Goal: Task Accomplishment & Management: Manage account settings

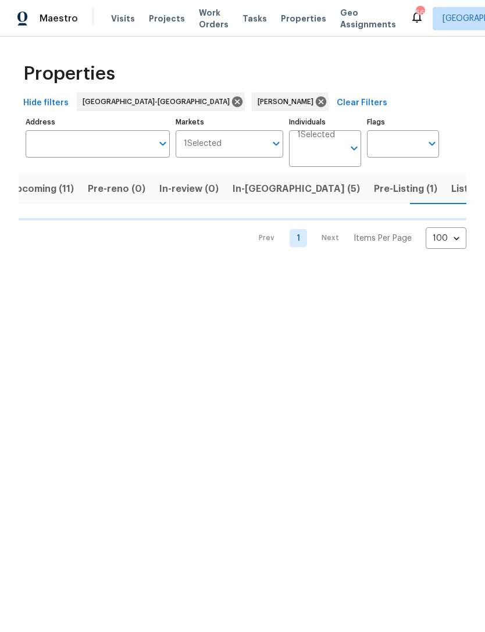
scroll to position [0, 18]
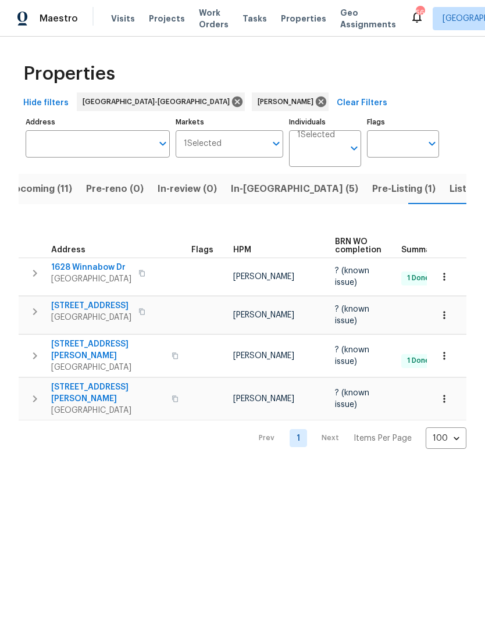
click at [102, 309] on span "1311 Meadow Ln" at bounding box center [91, 306] width 80 height 12
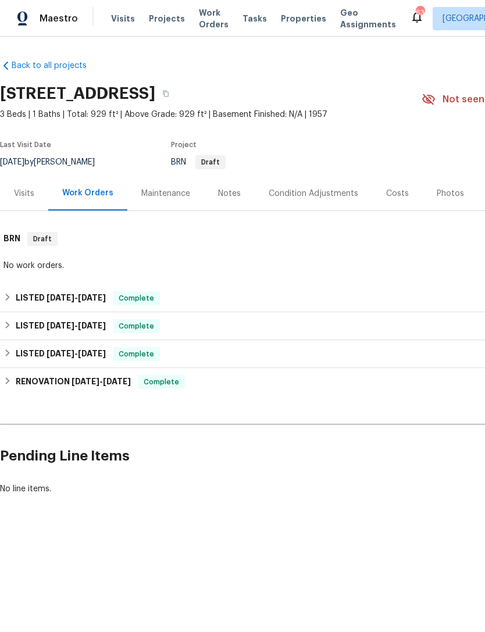
click at [35, 199] on div "Visits" at bounding box center [24, 193] width 48 height 34
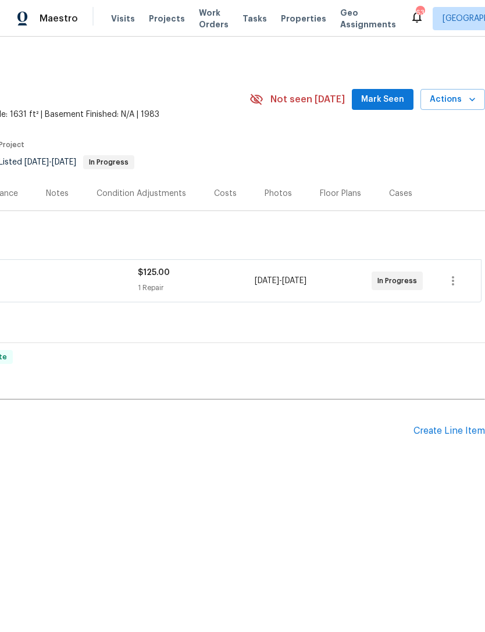
scroll to position [0, 172]
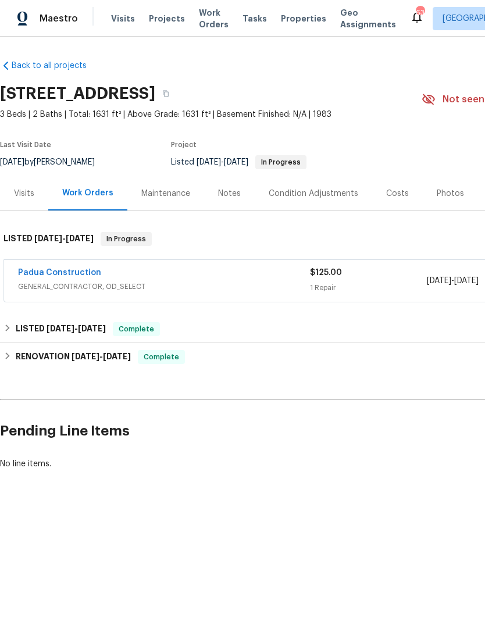
click at [75, 274] on link "Padua Construction" at bounding box center [59, 273] width 83 height 8
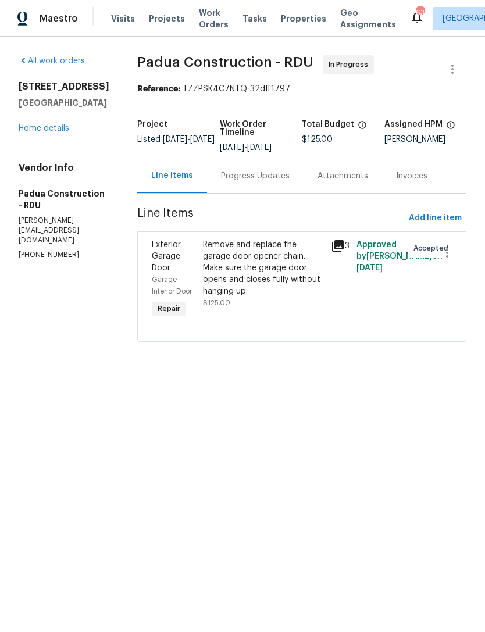
click at [251, 178] on div "Progress Updates" at bounding box center [255, 176] width 69 height 12
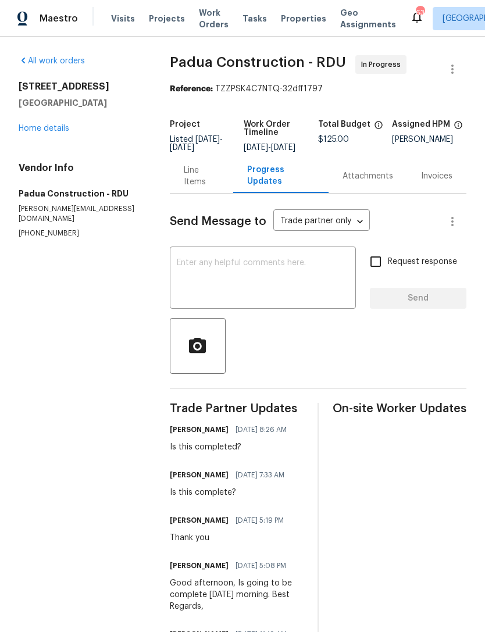
click at [56, 131] on link "Home details" at bounding box center [44, 128] width 51 height 8
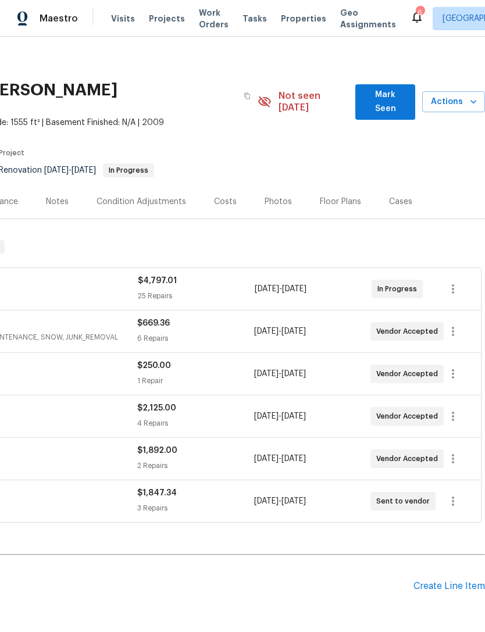
scroll to position [3, 172]
click at [381, 95] on span "Mark Seen" at bounding box center [385, 102] width 41 height 28
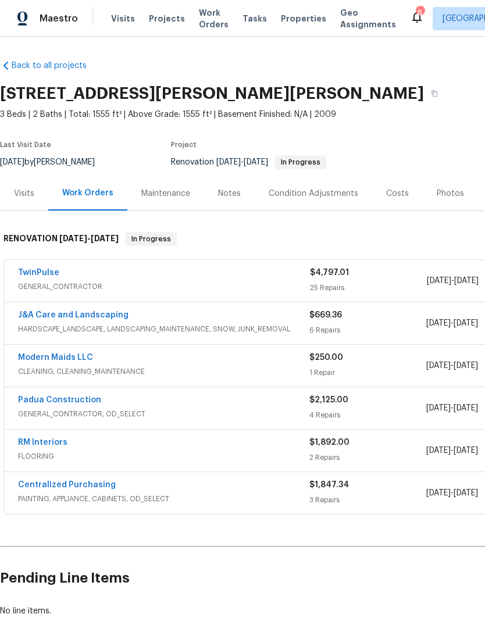
scroll to position [0, 0]
click at [43, 275] on link "TwinPulse" at bounding box center [38, 273] width 41 height 8
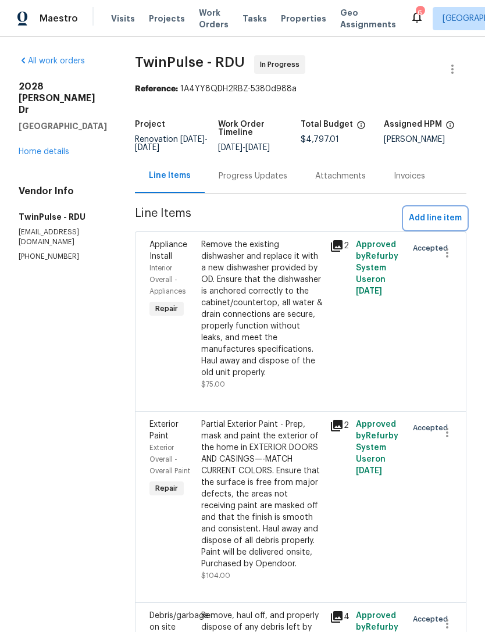
click at [430, 228] on button "Add line item" at bounding box center [435, 219] width 62 height 22
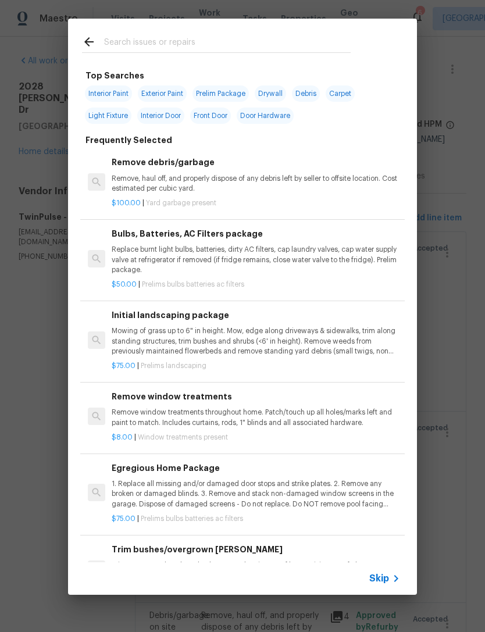
click at [168, 110] on span "Interior Door" at bounding box center [160, 116] width 47 height 16
type input "Interior Door"
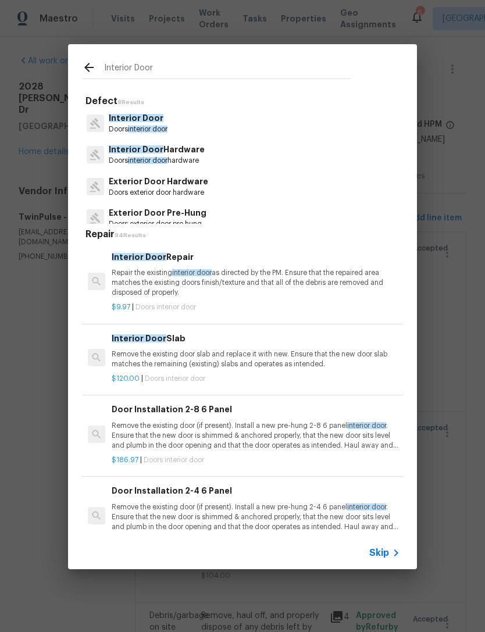
click at [150, 278] on p "Repair the existing interior door as directed by the PM. Ensure that the repair…" at bounding box center [256, 283] width 288 height 30
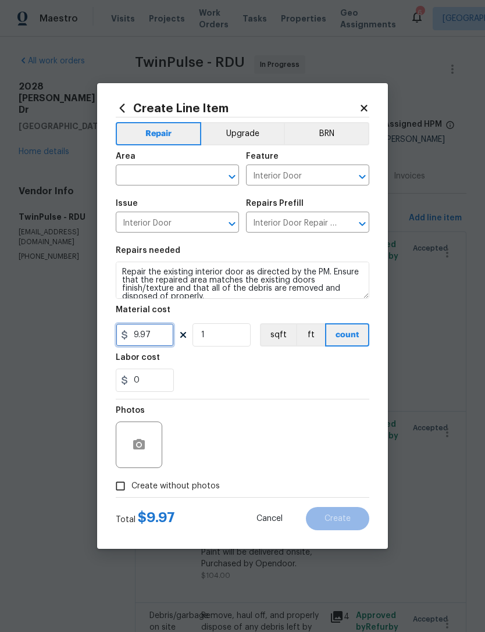
click at [154, 336] on input "9.97" at bounding box center [145, 334] width 58 height 23
click at [233, 338] on input "1" at bounding box center [221, 334] width 58 height 23
click at [162, 179] on input "text" at bounding box center [161, 176] width 91 height 18
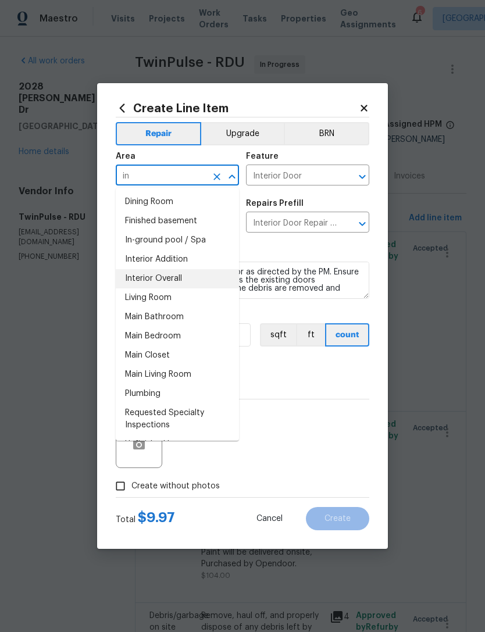
click at [187, 277] on li "Interior Overall" at bounding box center [177, 278] width 123 height 19
type input "Interior Overall"
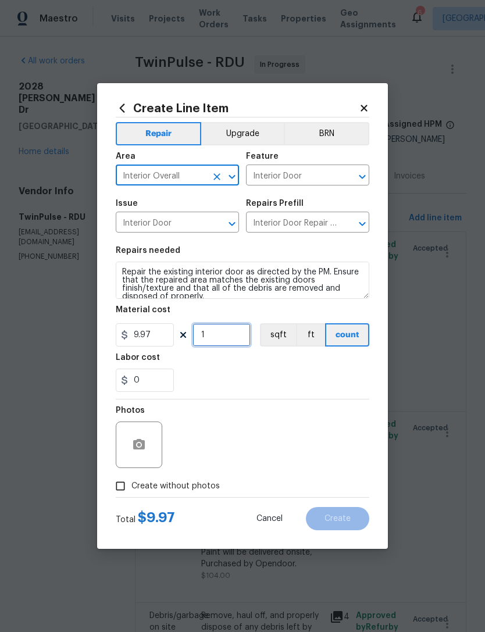
click at [223, 336] on input "1" at bounding box center [221, 334] width 58 height 23
type input "3"
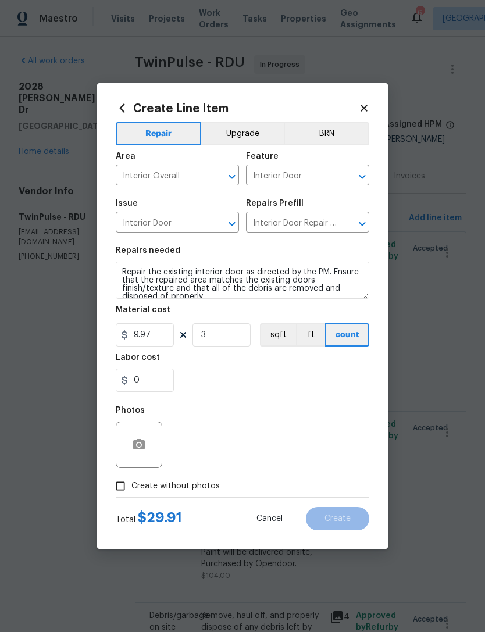
click at [226, 386] on div "0" at bounding box center [242, 380] width 253 height 23
click at [161, 336] on input "9.97" at bounding box center [145, 334] width 58 height 23
type input "10"
click at [308, 377] on div "0" at bounding box center [242, 380] width 253 height 23
click at [137, 488] on span "Create without photos" at bounding box center [175, 486] width 88 height 12
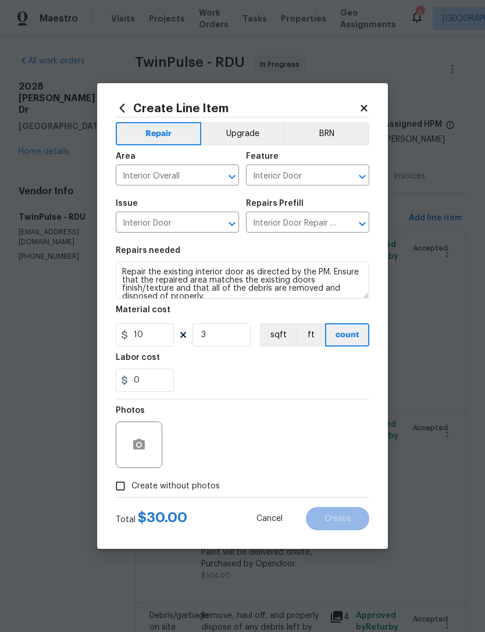
click at [131, 488] on input "Create without photos" at bounding box center [120, 486] width 22 height 22
checkbox input "true"
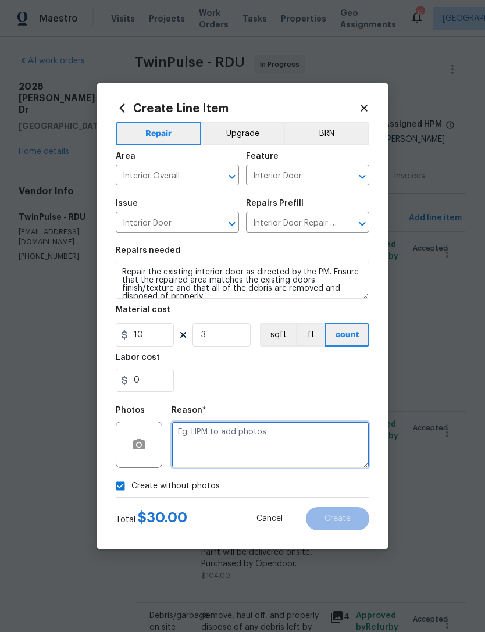
click at [246, 438] on textarea at bounding box center [270, 444] width 198 height 47
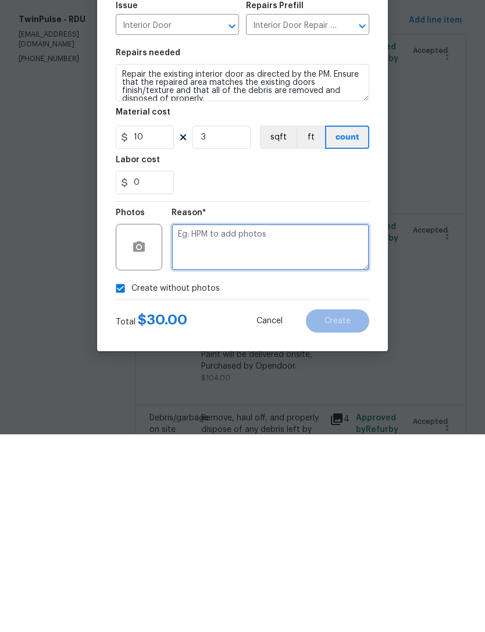
type textarea "M"
type textarea "Edit"
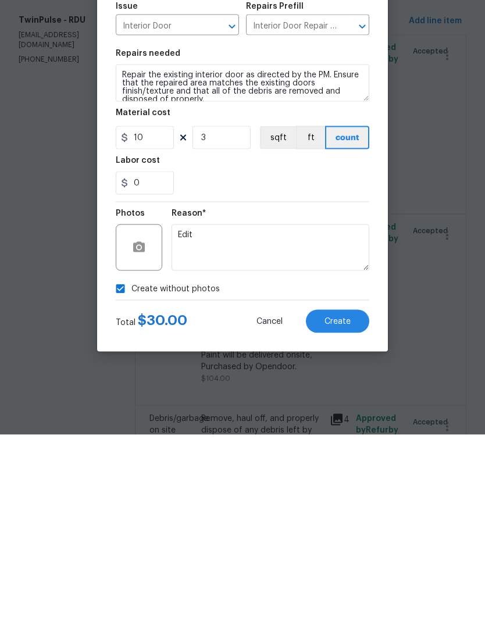
click at [333, 514] on span "Create" at bounding box center [337, 518] width 26 height 9
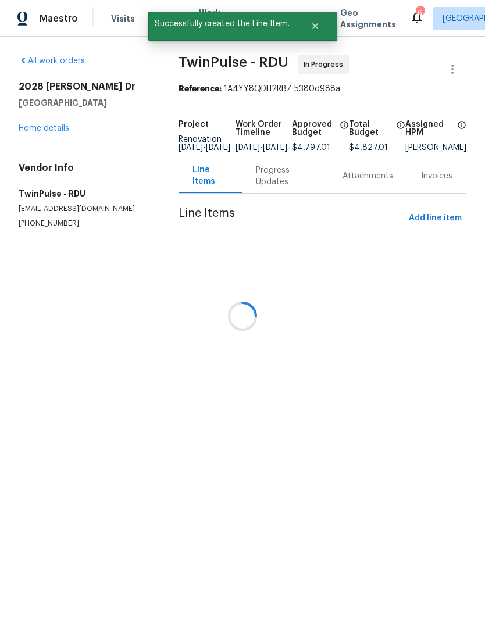
scroll to position [0, 0]
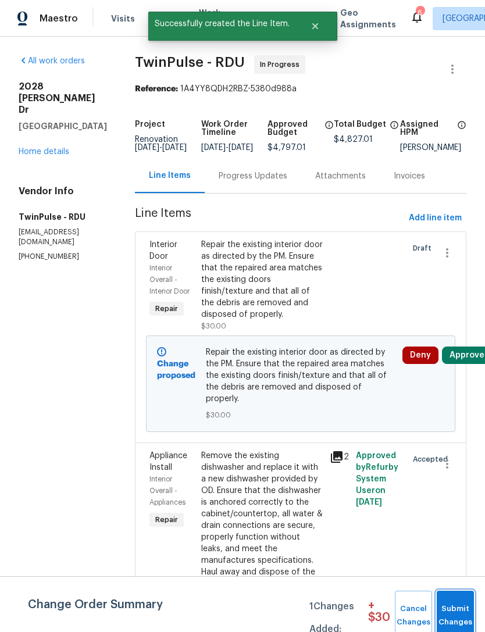
click at [462, 602] on button "Submit Changes" at bounding box center [455, 616] width 37 height 50
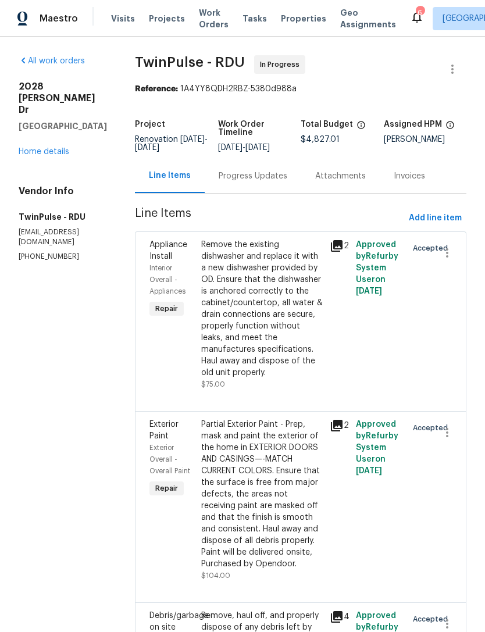
click at [57, 148] on link "Home details" at bounding box center [44, 152] width 51 height 8
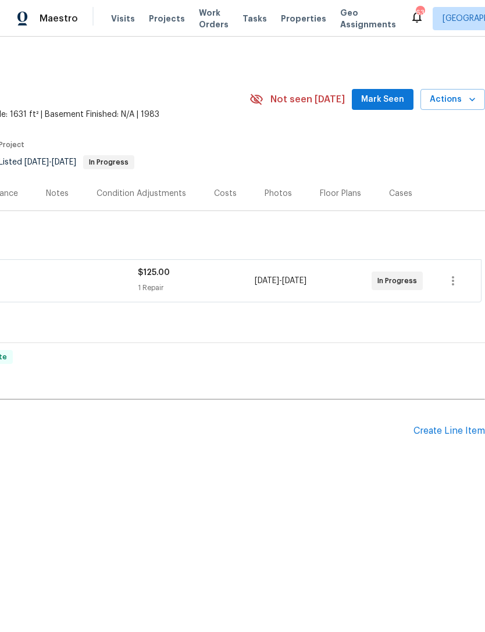
scroll to position [0, 172]
click at [388, 96] on span "Mark Seen" at bounding box center [382, 99] width 43 height 15
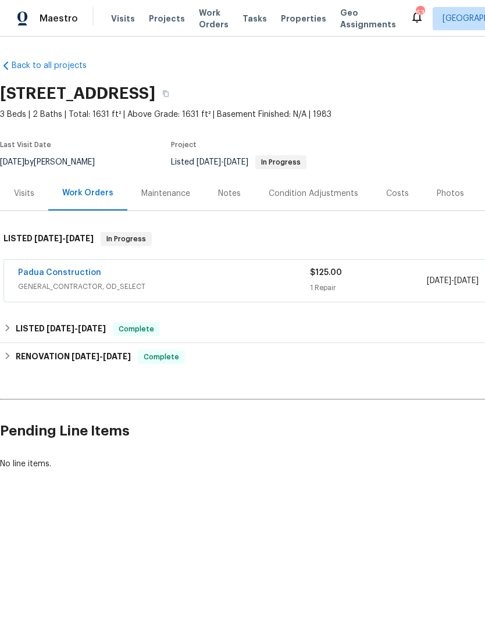
scroll to position [0, 0]
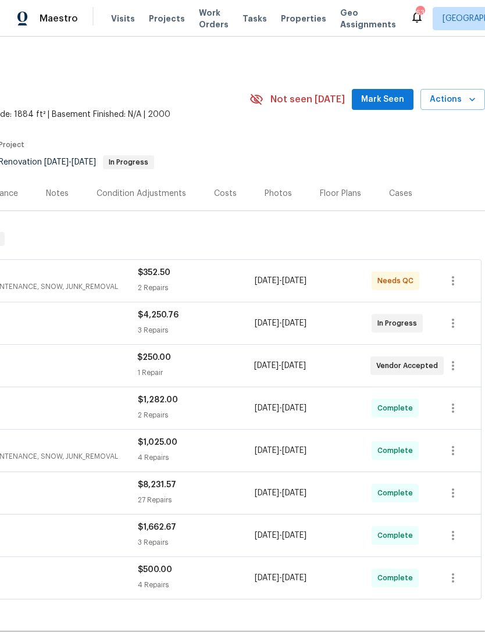
scroll to position [0, 172]
click at [399, 95] on span "Mark Seen" at bounding box center [382, 99] width 43 height 15
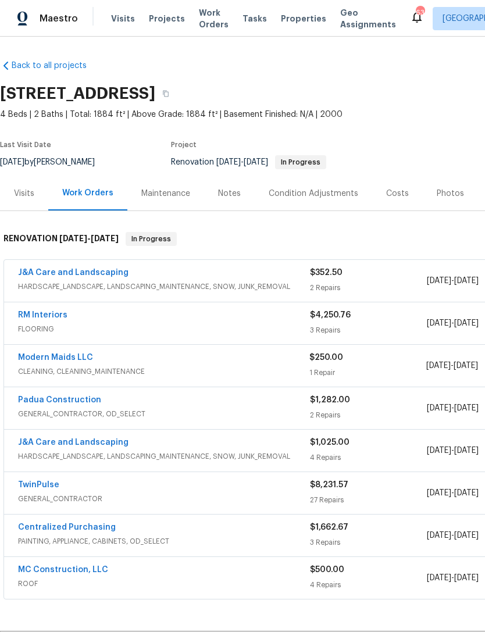
scroll to position [0, 0]
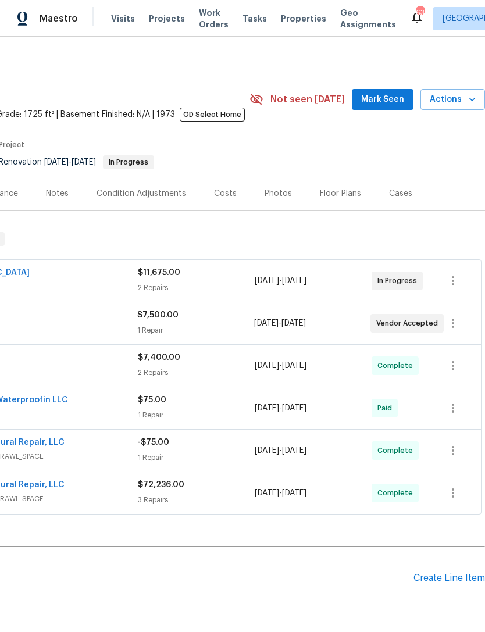
scroll to position [0, 172]
click at [397, 101] on span "Mark Seen" at bounding box center [382, 99] width 43 height 15
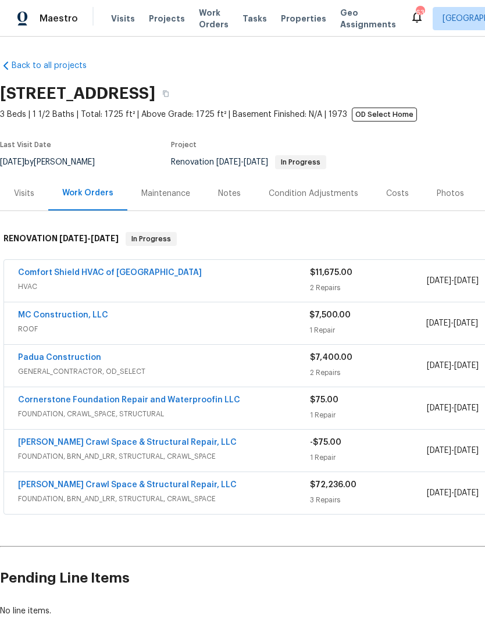
scroll to position [0, 0]
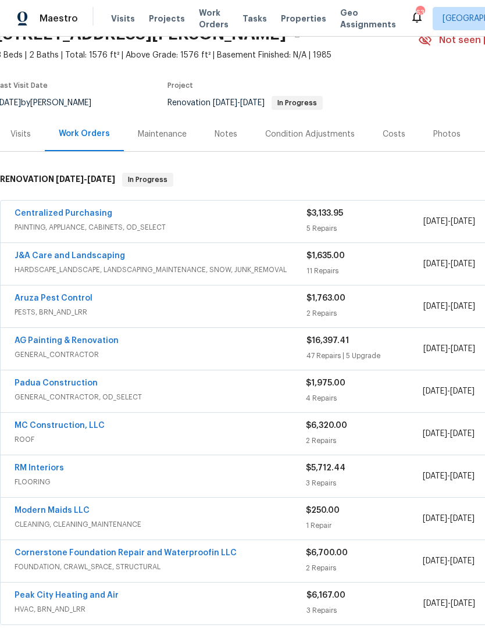
scroll to position [60, 3]
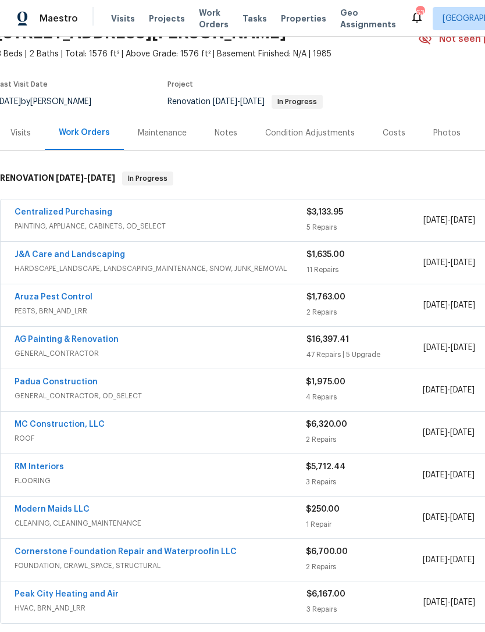
click at [49, 470] on link "RM Interiors" at bounding box center [39, 467] width 49 height 8
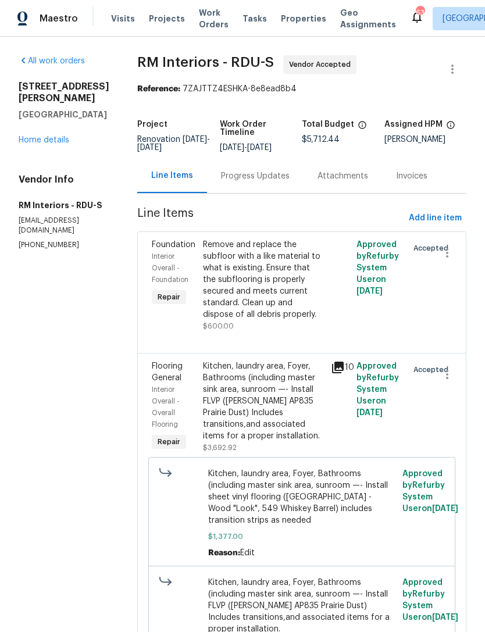
click at [253, 174] on div "Progress Updates" at bounding box center [255, 176] width 69 height 12
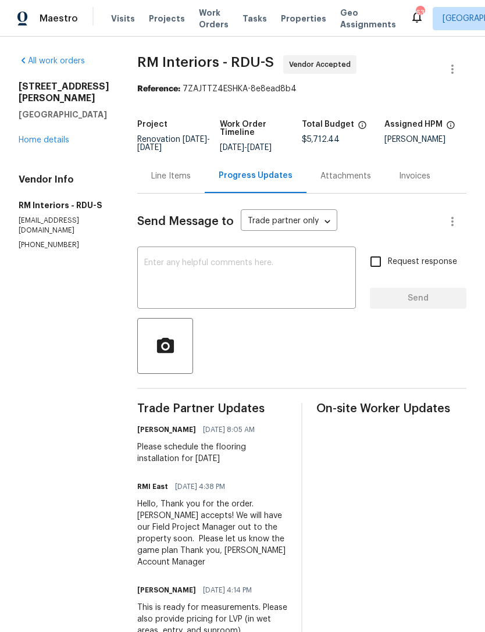
click at [55, 142] on link "Home details" at bounding box center [44, 140] width 51 height 8
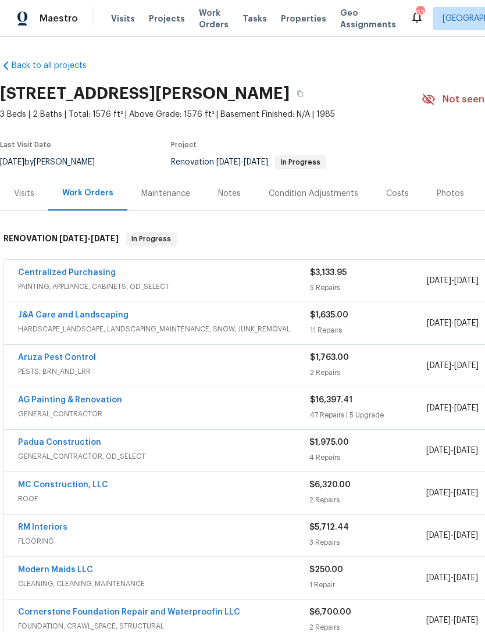
click at [88, 400] on link "AG Painting & Renovation" at bounding box center [70, 400] width 104 height 8
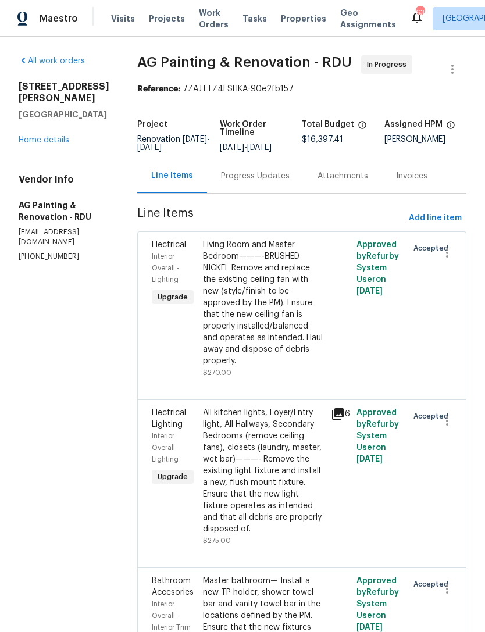
click at [270, 182] on div "Progress Updates" at bounding box center [255, 176] width 69 height 12
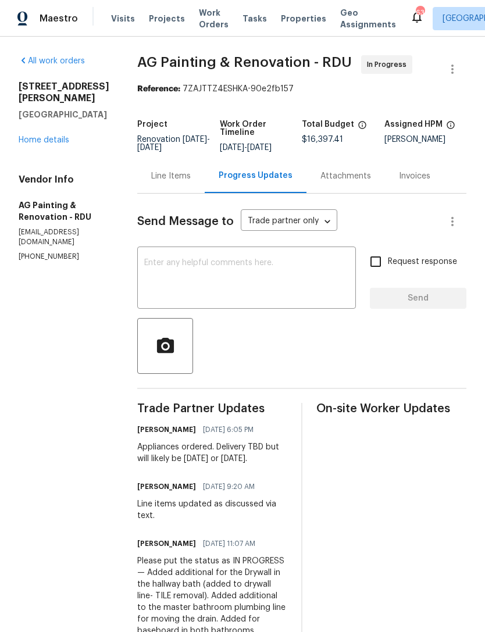
click at [205, 272] on textarea at bounding box center [246, 279] width 205 height 41
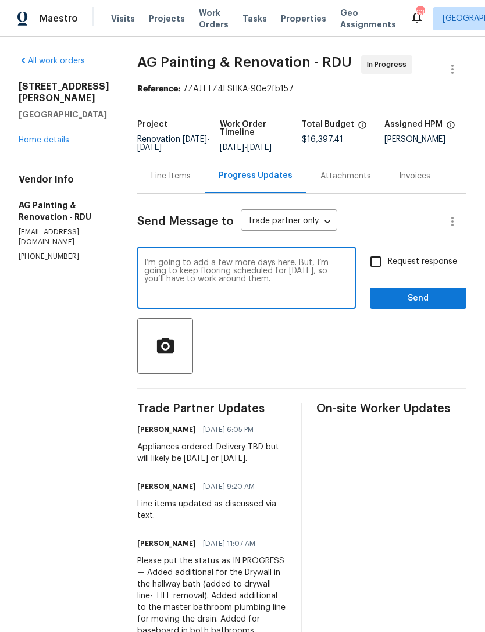
type textarea "I’m going to add a few more days here. But, I’m going to keep flooring schedule…"
click at [383, 267] on input "Request response" at bounding box center [375, 261] width 24 height 24
checkbox input "true"
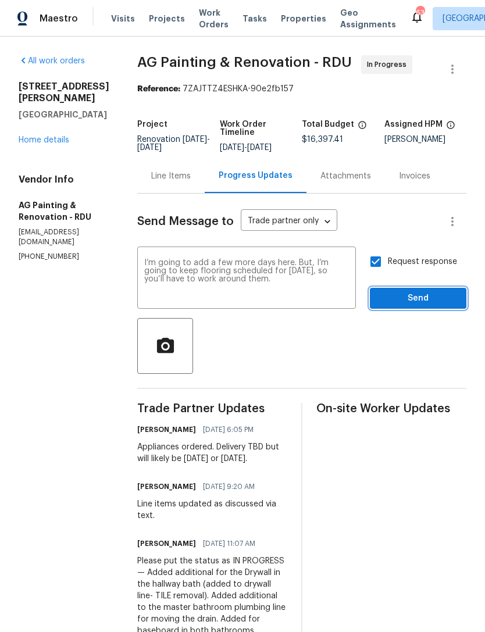
click at [428, 305] on span "Send" at bounding box center [418, 298] width 78 height 15
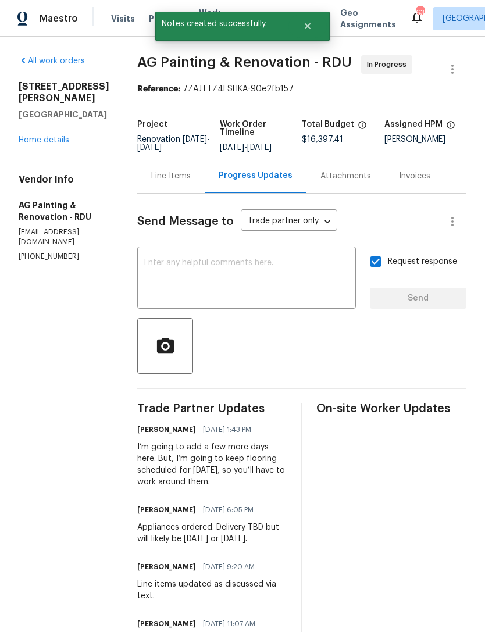
click at [36, 136] on link "Home details" at bounding box center [44, 140] width 51 height 8
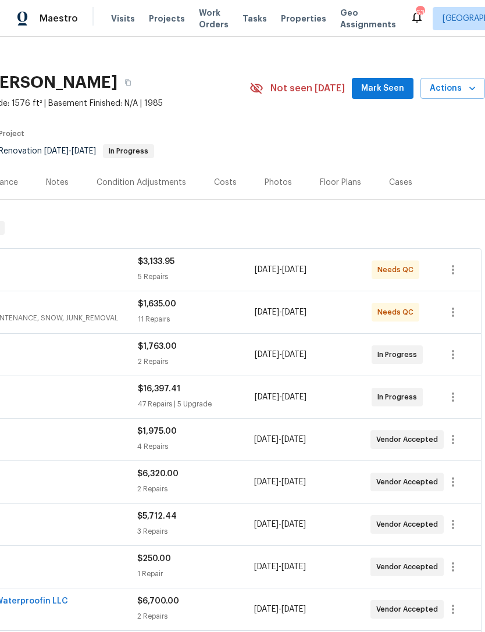
scroll to position [11, 172]
click at [455, 356] on icon "button" at bounding box center [453, 355] width 14 height 14
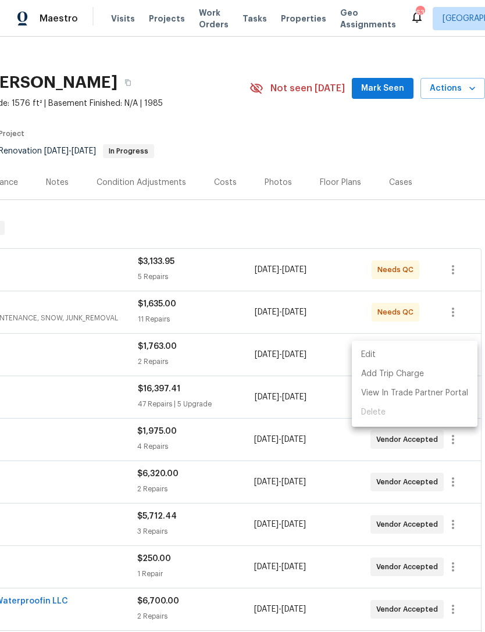
click at [373, 355] on li "Edit" at bounding box center [415, 354] width 126 height 19
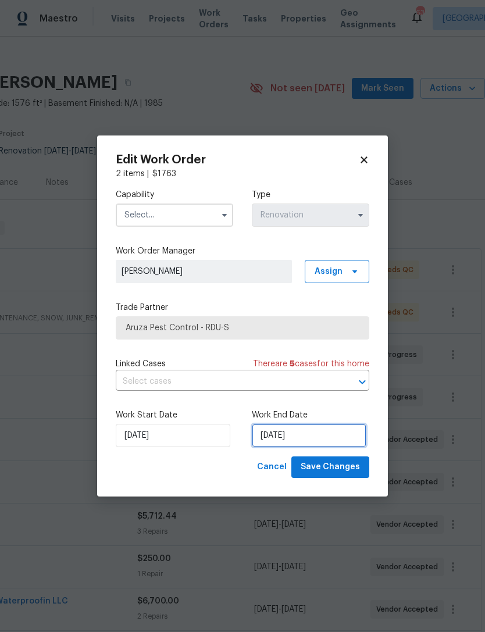
click at [281, 440] on input "8/19/2025" at bounding box center [309, 435] width 115 height 23
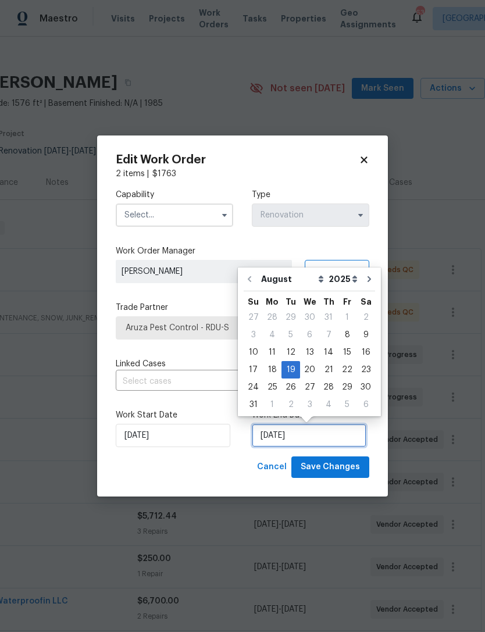
scroll to position [22, 0]
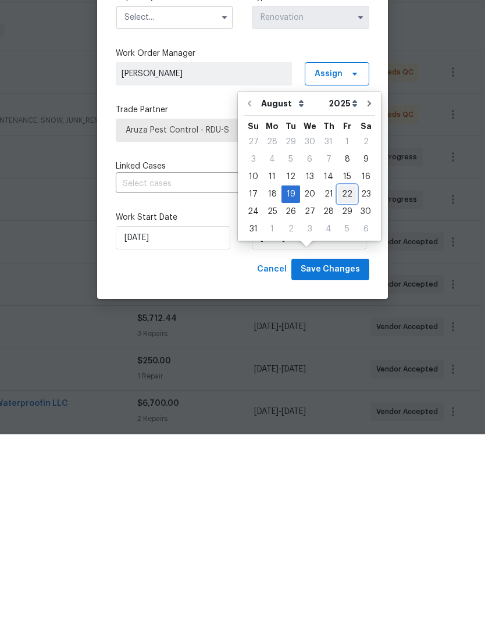
click at [342, 384] on div "22" at bounding box center [347, 392] width 19 height 16
type input "8/22/2025"
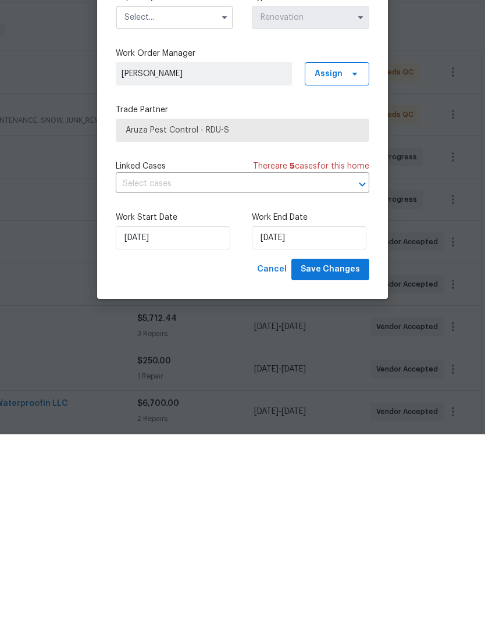
scroll to position [37, 0]
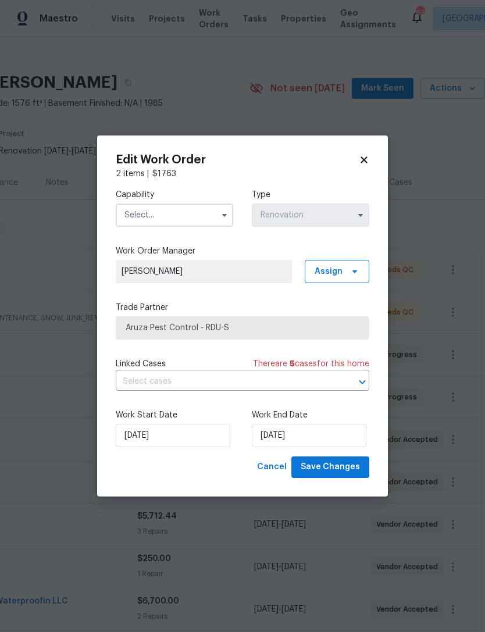
click at [195, 215] on input "text" at bounding box center [174, 214] width 117 height 23
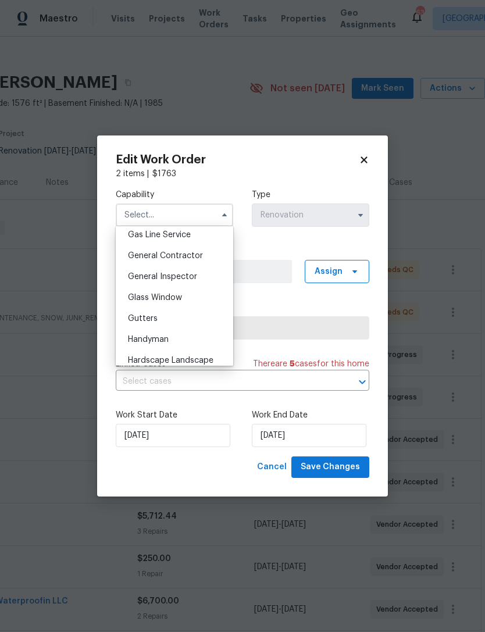
scroll to position [532, 0]
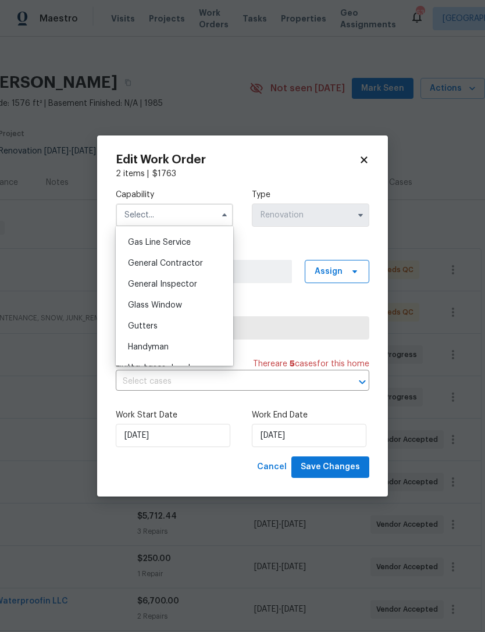
click at [202, 263] on div "General Contractor" at bounding box center [175, 263] width 112 height 21
type input "General Contractor"
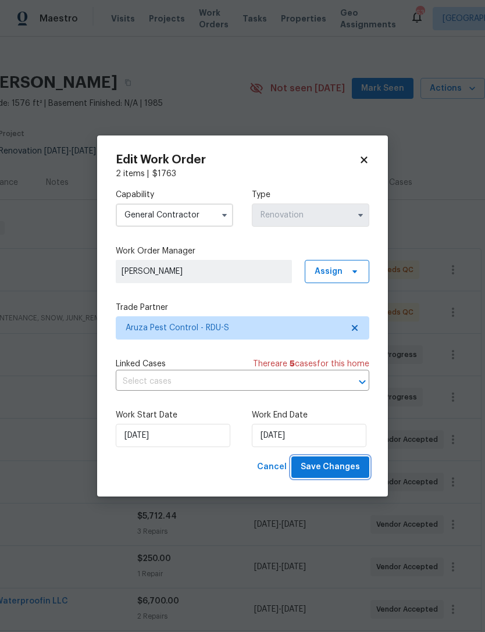
click at [338, 464] on span "Save Changes" at bounding box center [330, 467] width 59 height 15
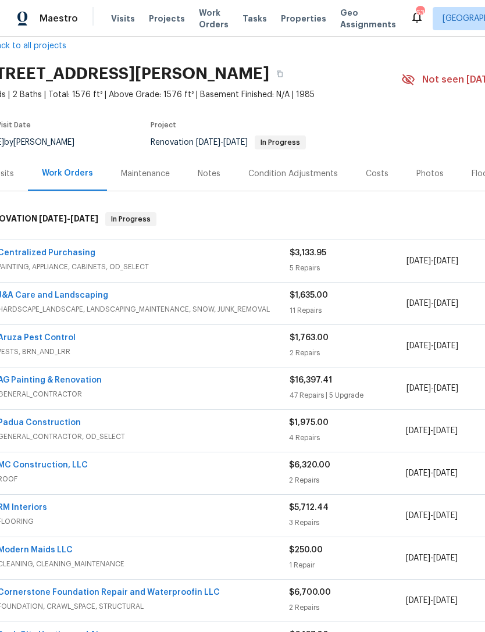
scroll to position [21, 17]
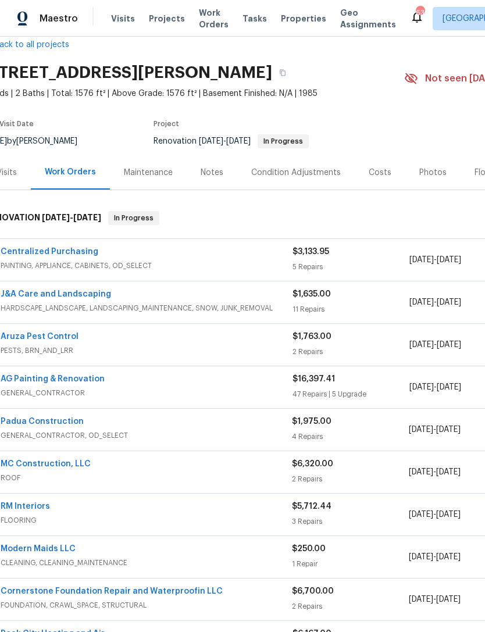
click at [55, 417] on link "Padua Construction" at bounding box center [42, 421] width 83 height 8
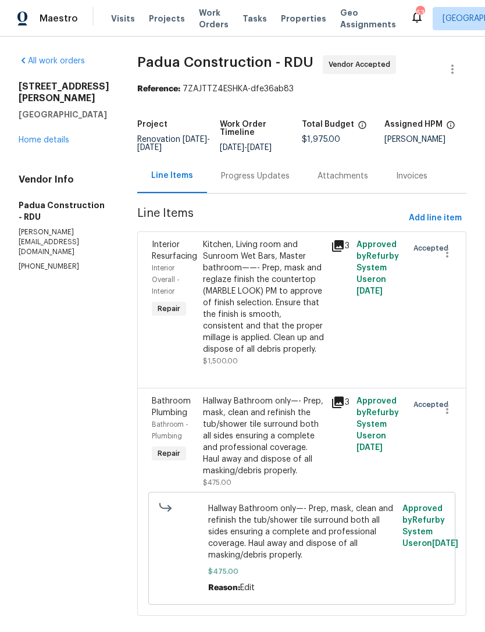
click at [250, 178] on div "Progress Updates" at bounding box center [255, 176] width 69 height 12
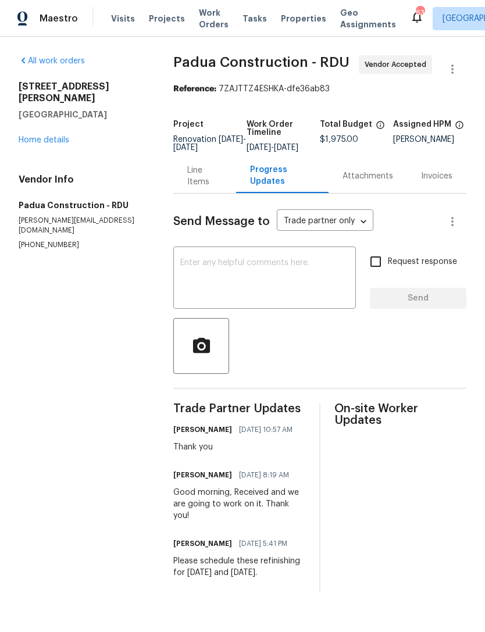
click at [41, 136] on link "Home details" at bounding box center [44, 140] width 51 height 8
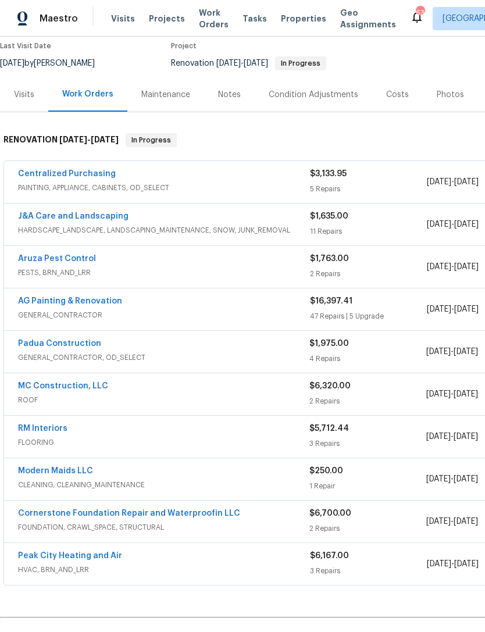
scroll to position [99, 0]
click at [49, 431] on link "RM Interiors" at bounding box center [42, 428] width 49 height 8
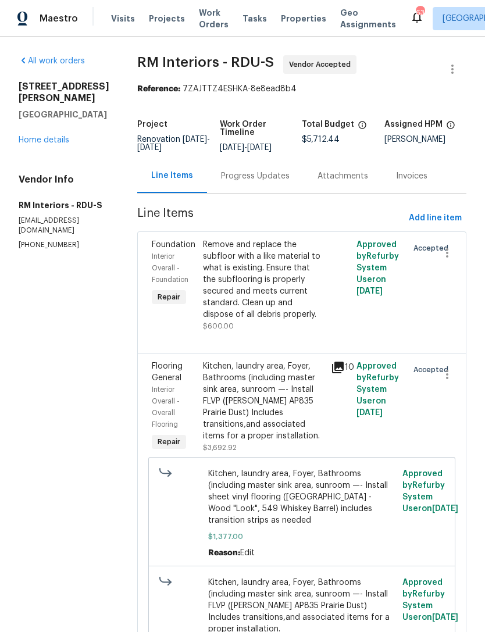
click at [253, 176] on div "Progress Updates" at bounding box center [255, 176] width 69 height 12
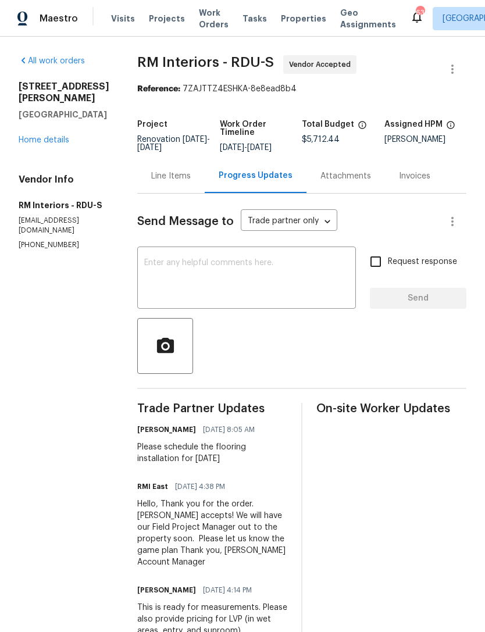
click at [218, 271] on textarea at bounding box center [246, 279] width 205 height 41
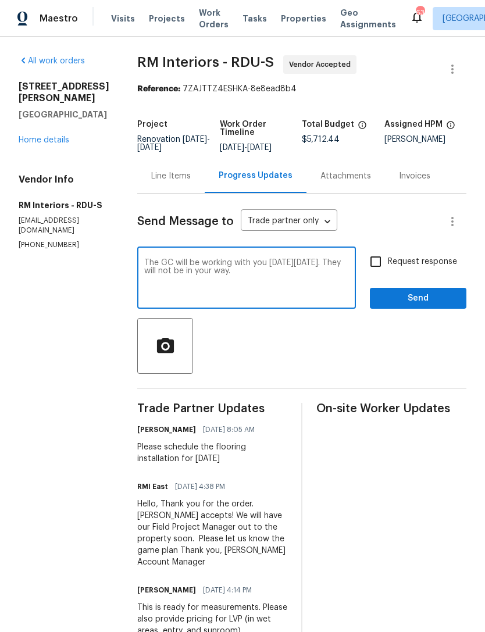
type textarea "The GC will be working with you on Wednesday 8/20. They will not be in your way."
click at [377, 260] on input "Request response" at bounding box center [375, 261] width 24 height 24
checkbox input "true"
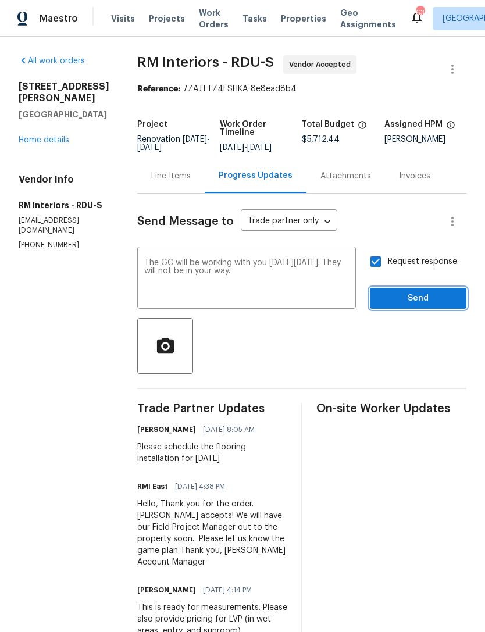
click at [423, 298] on span "Send" at bounding box center [418, 298] width 78 height 15
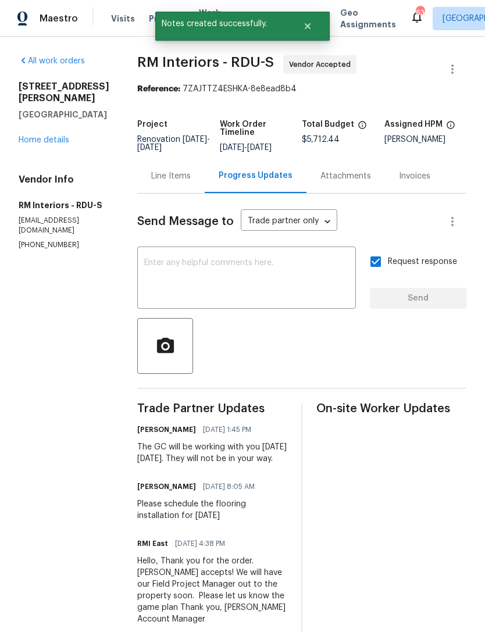
click at [34, 144] on link "Home details" at bounding box center [44, 140] width 51 height 8
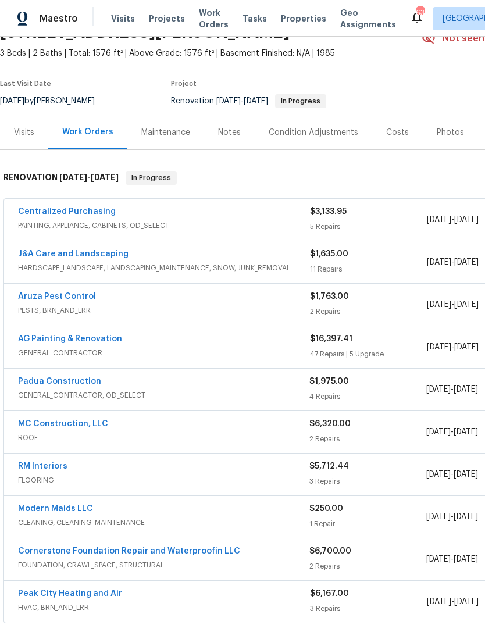
scroll to position [61, 0]
click at [94, 378] on link "Padua Construction" at bounding box center [59, 381] width 83 height 8
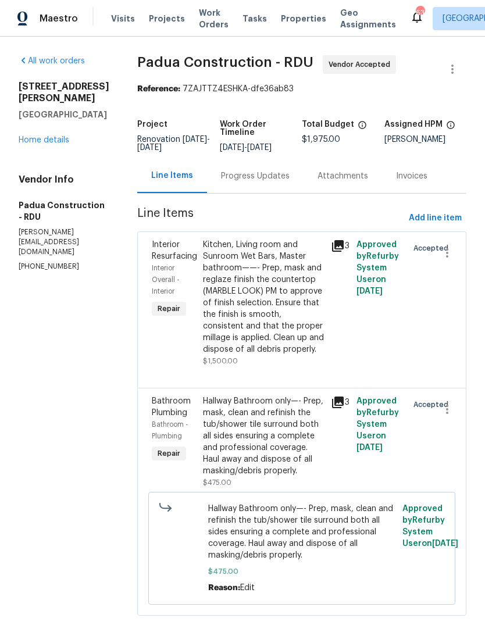
click at [253, 180] on div "Progress Updates" at bounding box center [255, 176] width 69 height 12
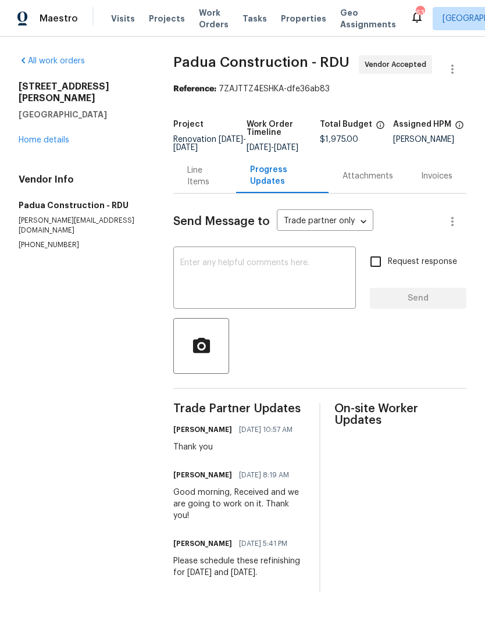
click at [45, 136] on link "Home details" at bounding box center [44, 140] width 51 height 8
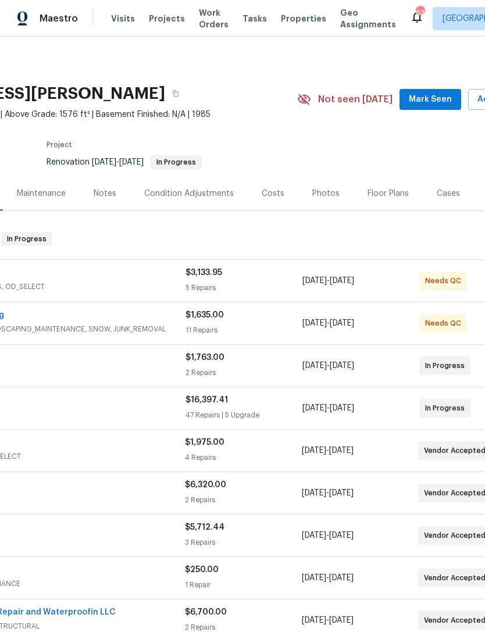
scroll to position [0, 125]
click at [421, 105] on span "Mark Seen" at bounding box center [429, 99] width 43 height 15
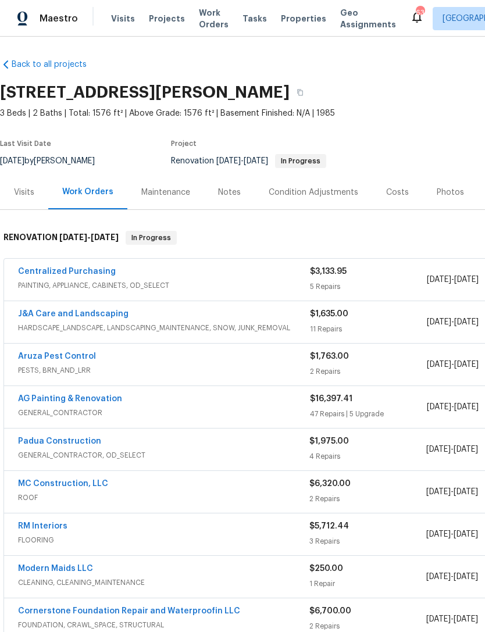
scroll to position [1, 0]
click at [86, 565] on link "Modern Maids LLC" at bounding box center [55, 568] width 75 height 8
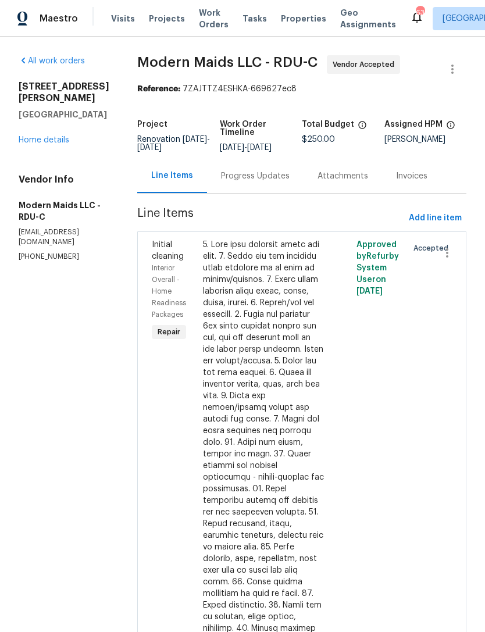
click at [270, 182] on div "Progress Updates" at bounding box center [255, 176] width 69 height 12
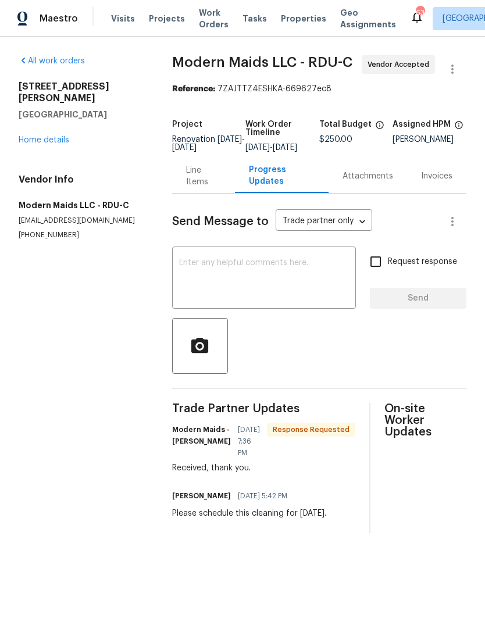
click at [60, 136] on link "Home details" at bounding box center [44, 140] width 51 height 8
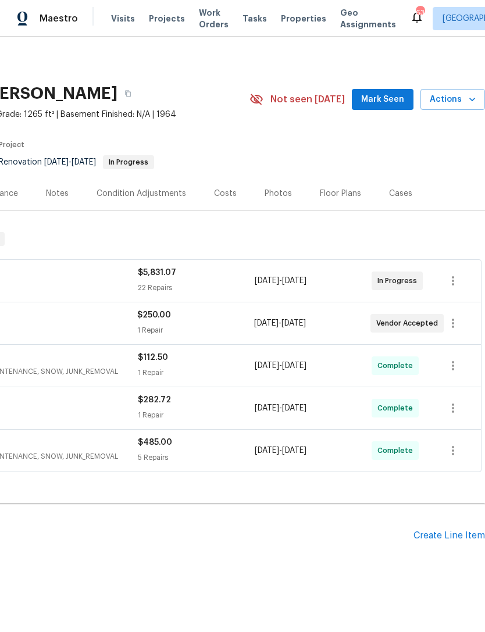
scroll to position [0, 172]
click at [392, 98] on span "Mark Seen" at bounding box center [382, 99] width 43 height 15
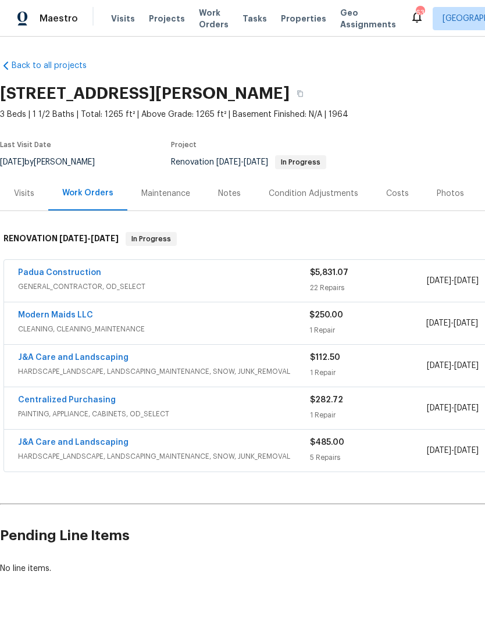
scroll to position [0, 0]
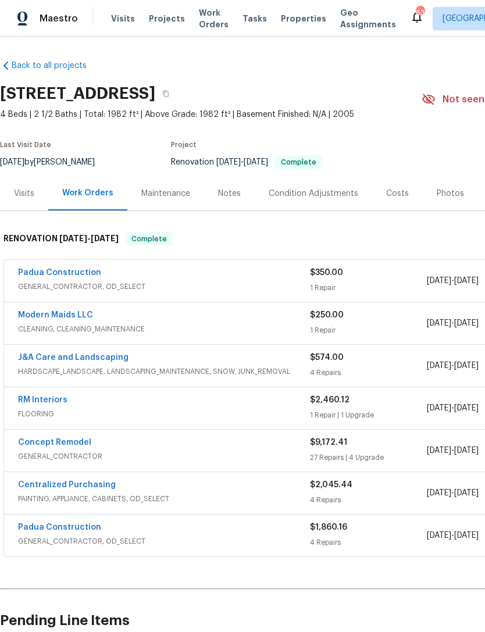
click at [31, 194] on div "Visits" at bounding box center [24, 194] width 20 height 12
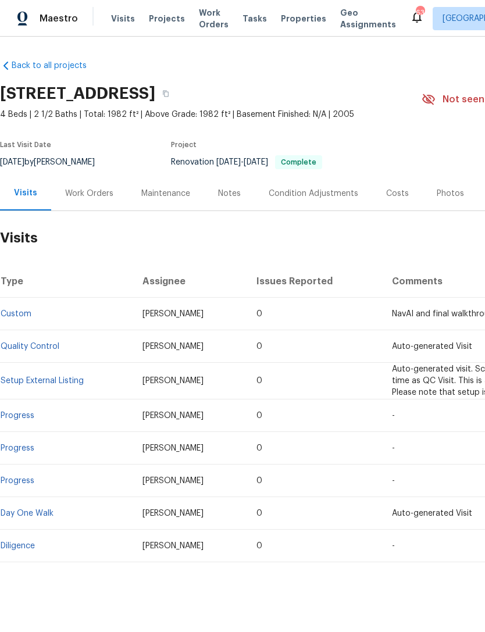
click at [91, 195] on div "Work Orders" at bounding box center [89, 194] width 48 height 12
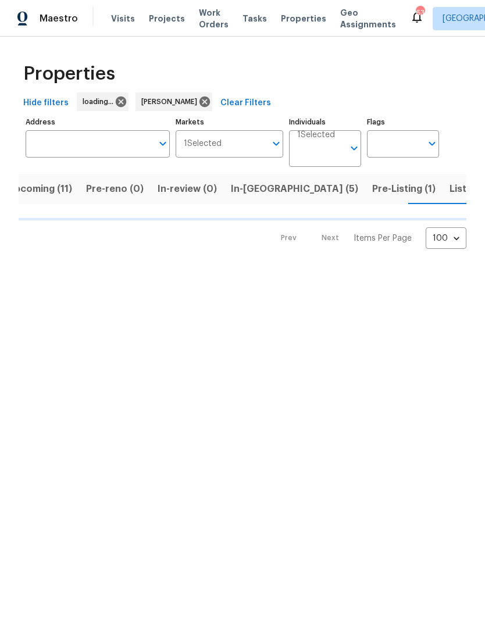
click at [52, 197] on span "Upcoming (11)" at bounding box center [40, 189] width 65 height 16
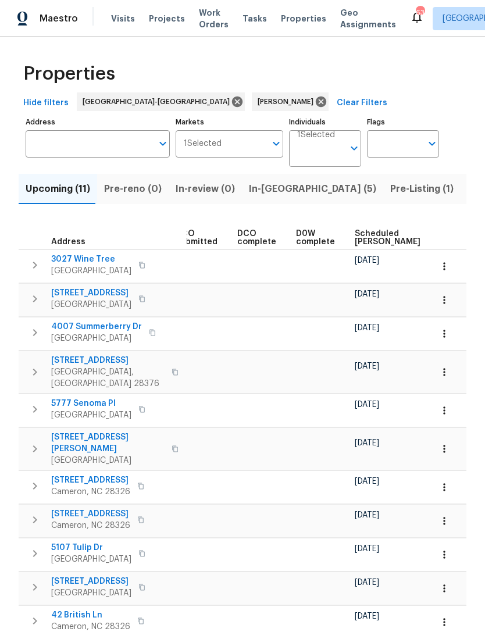
scroll to position [0, 213]
click at [360, 232] on span "Scheduled [PERSON_NAME]" at bounding box center [387, 238] width 66 height 16
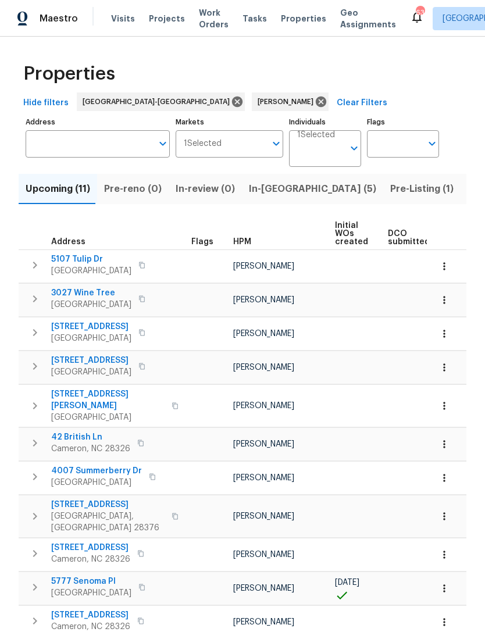
click at [93, 262] on span "5107 Tulip Dr" at bounding box center [91, 259] width 80 height 12
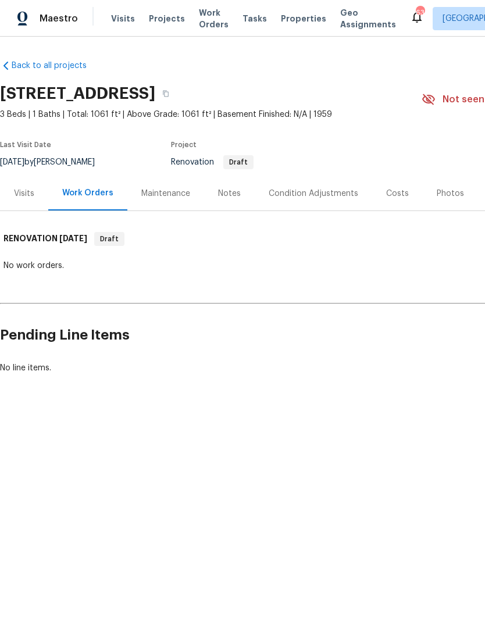
click at [230, 194] on div "Notes" at bounding box center [229, 194] width 23 height 12
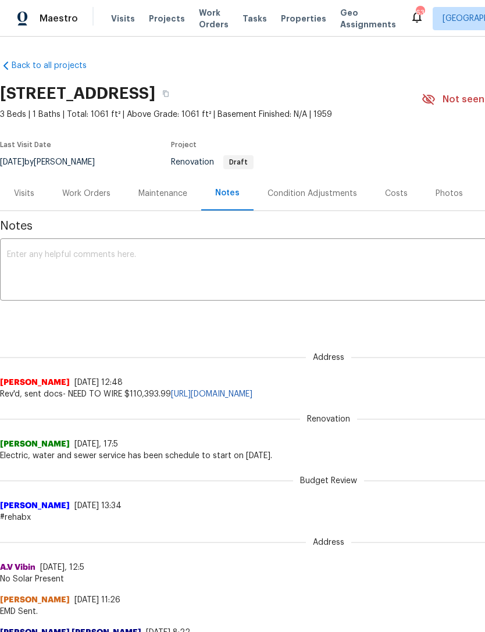
click at [87, 192] on div "Work Orders" at bounding box center [86, 194] width 48 height 12
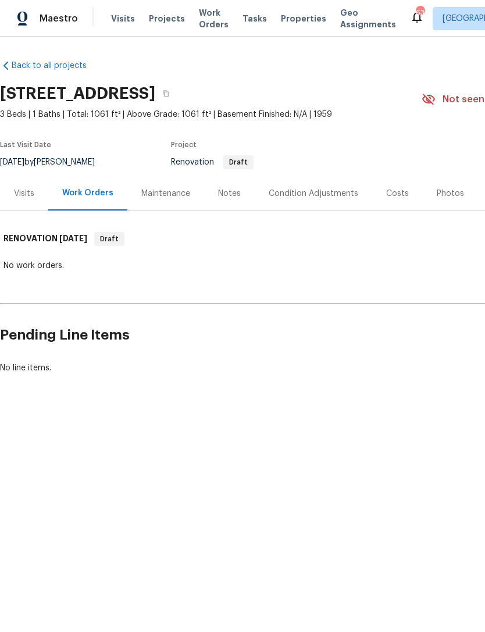
click at [35, 192] on div "Visits" at bounding box center [24, 193] width 48 height 34
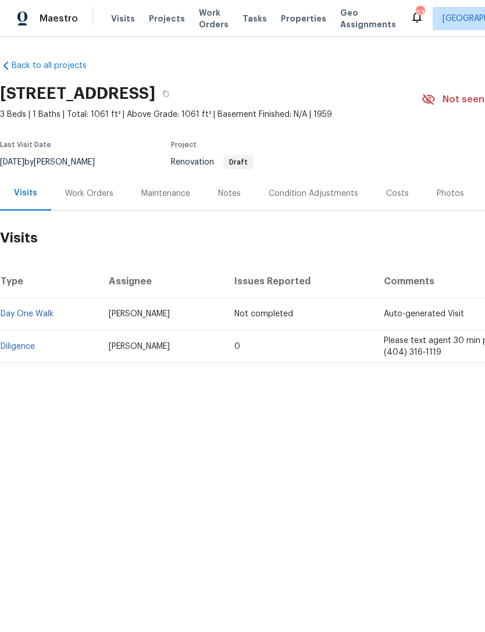
click at [242, 188] on div "Notes" at bounding box center [229, 193] width 51 height 34
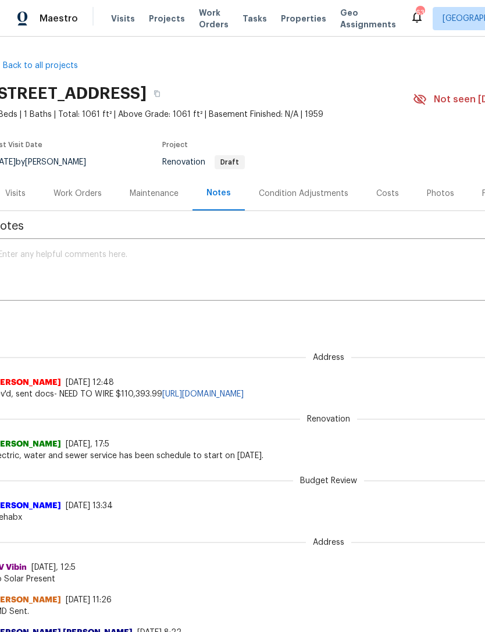
scroll to position [-1, 9]
click at [391, 194] on div "Costs" at bounding box center [387, 194] width 23 height 12
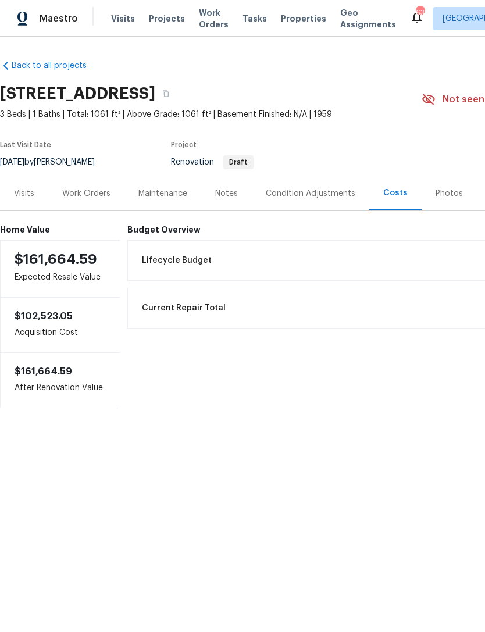
click at [81, 199] on div "Work Orders" at bounding box center [86, 193] width 76 height 34
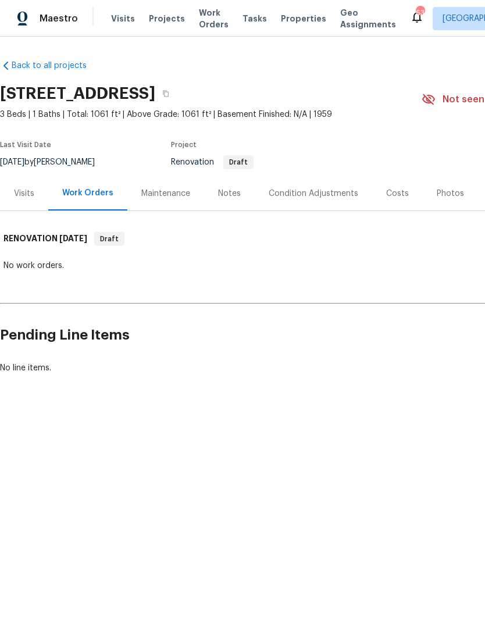
click at [32, 188] on div "Visits" at bounding box center [24, 194] width 20 height 12
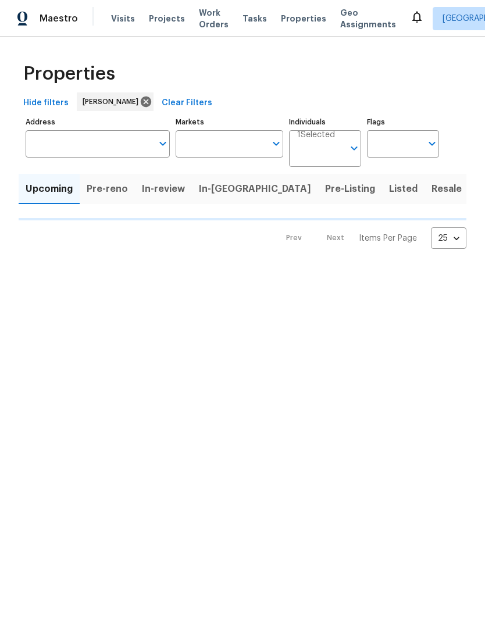
type input "100"
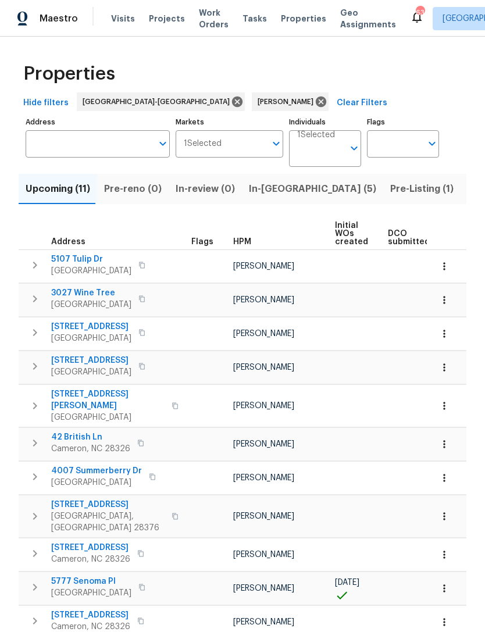
click at [390, 192] on span "Pre-Listing (1)" at bounding box center [421, 189] width 63 height 16
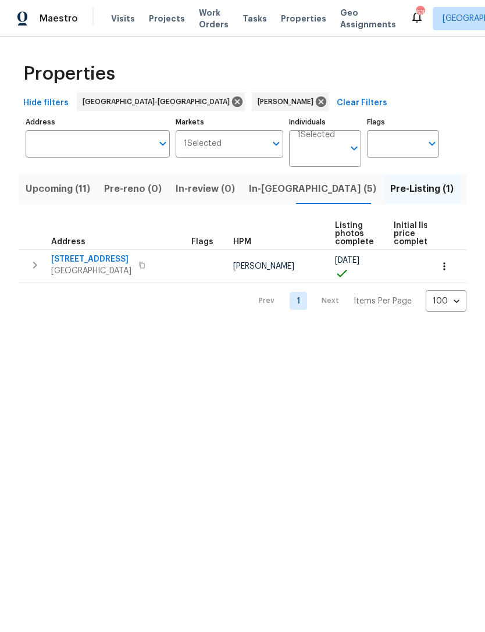
click at [467, 197] on span "Listed (5)" at bounding box center [489, 189] width 44 height 16
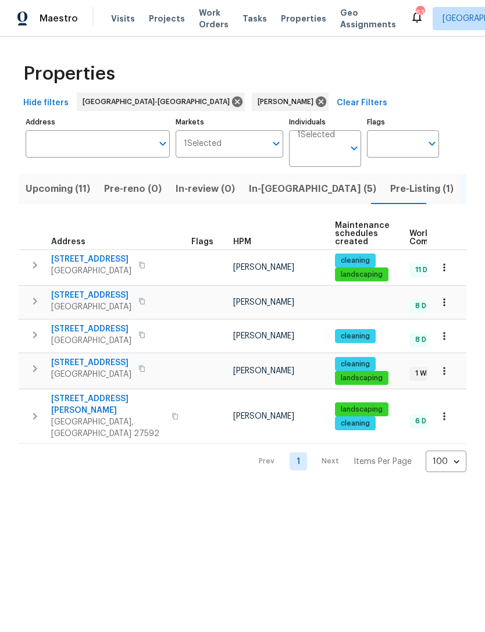
click at [109, 295] on span "5019 Woodspring Dr" at bounding box center [91, 296] width 80 height 12
click at [54, 194] on span "Upcoming (11)" at bounding box center [58, 189] width 65 height 16
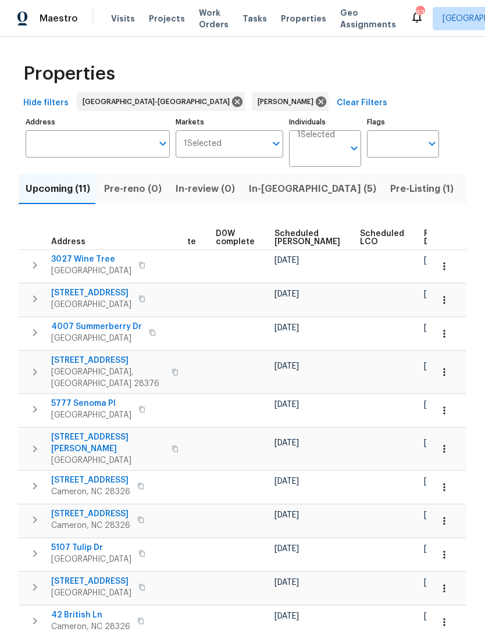
scroll to position [0, 292]
click at [294, 235] on span "Scheduled COE" at bounding box center [308, 238] width 66 height 16
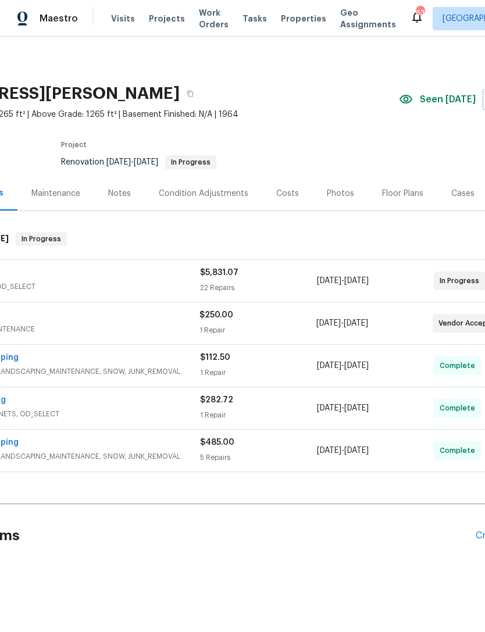
scroll to position [0, 163]
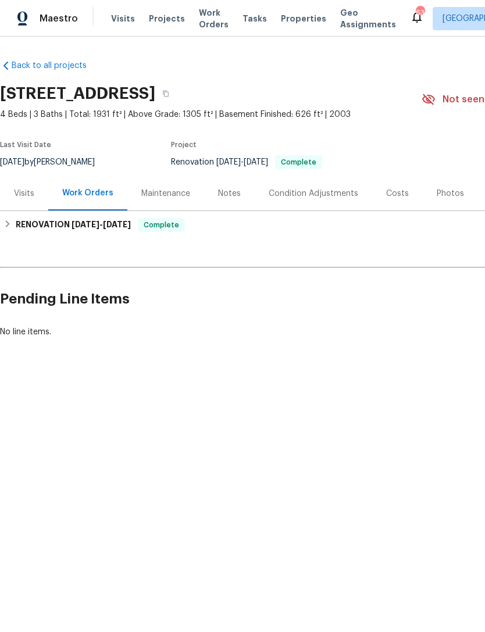
click at [37, 198] on div "Visits" at bounding box center [24, 193] width 48 height 34
